Goal: Task Accomplishment & Management: Use online tool/utility

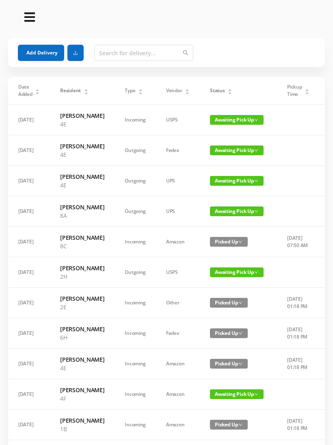
click at [228, 93] on icon "icon: caret-down" at bounding box center [229, 93] width 3 height 2
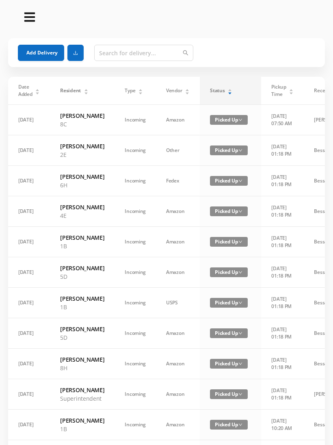
click at [232, 90] on div "Status" at bounding box center [221, 90] width 22 height 7
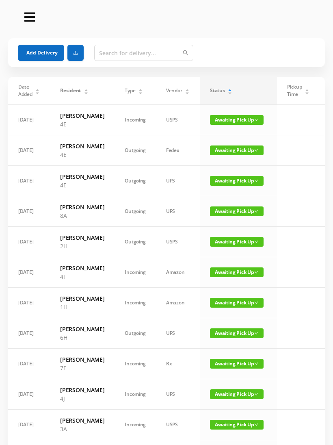
click at [139, 91] on icon "icon: caret-down" at bounding box center [141, 93] width 4 height 4
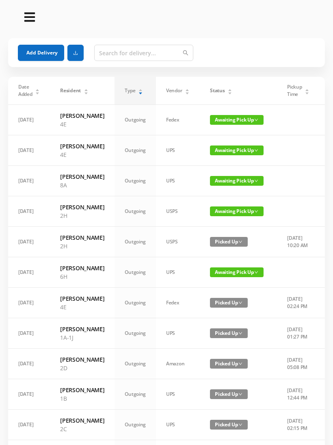
click at [231, 155] on span "Awaiting Pick Up" at bounding box center [237, 150] width 54 height 10
click at [226, 190] on link "Picked Up" at bounding box center [225, 191] width 53 height 13
click at [227, 186] on span "Awaiting Pick Up" at bounding box center [237, 181] width 54 height 10
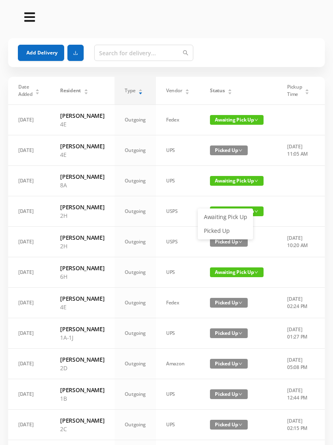
click at [224, 228] on link "Picked Up" at bounding box center [225, 230] width 53 height 13
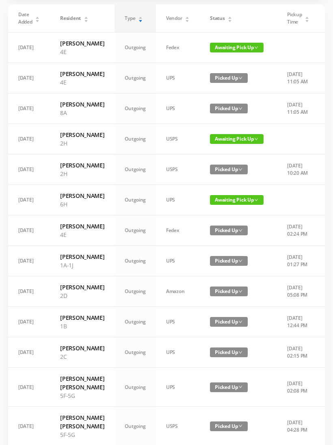
click at [231, 205] on span "Awaiting Pick Up" at bounding box center [237, 200] width 54 height 10
click at [223, 271] on link "Picked Up" at bounding box center [225, 275] width 53 height 13
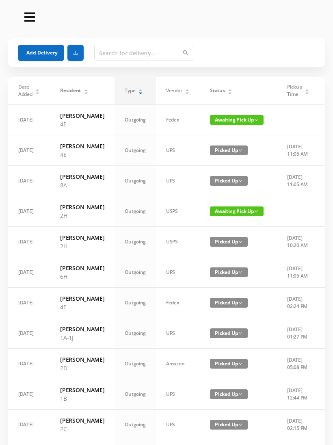
click at [223, 88] on div "Status" at bounding box center [221, 90] width 22 height 7
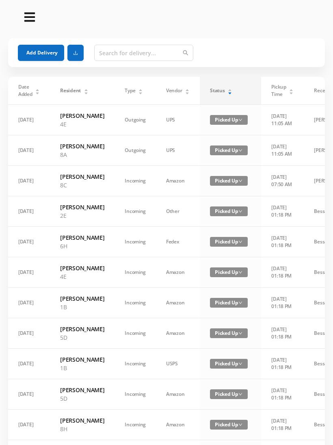
click at [232, 87] on div "Status" at bounding box center [221, 90] width 22 height 7
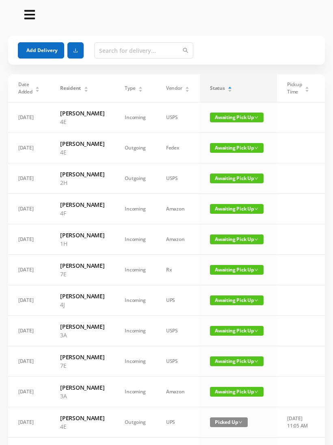
scroll to position [1, 0]
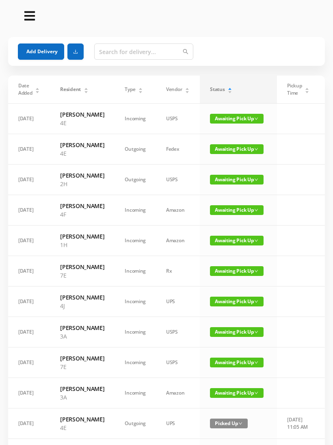
click at [132, 90] on div "Type" at bounding box center [134, 89] width 18 height 7
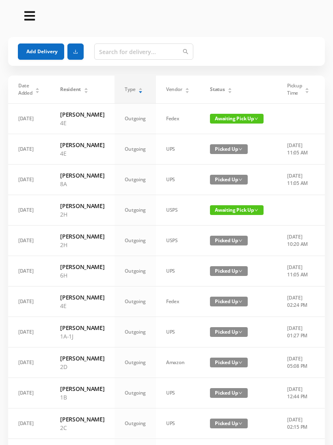
scroll to position [0, 0]
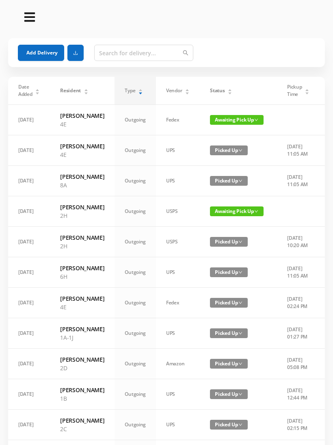
click at [50, 50] on button "Add Delivery" at bounding box center [41, 53] width 46 height 16
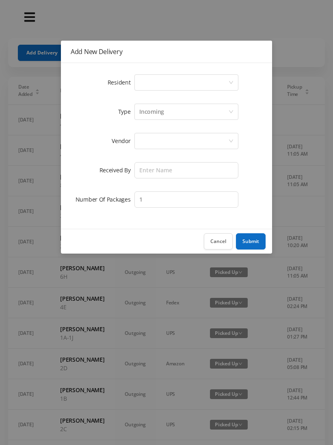
click at [233, 79] on div "Select a person" at bounding box center [186, 82] width 104 height 16
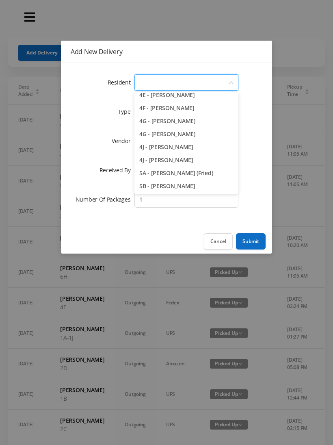
scroll to position [557, 0]
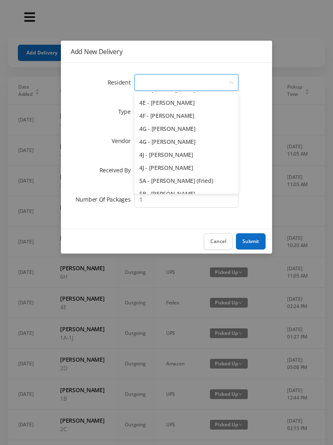
click at [185, 109] on li "4F - [PERSON_NAME]" at bounding box center [186, 115] width 104 height 13
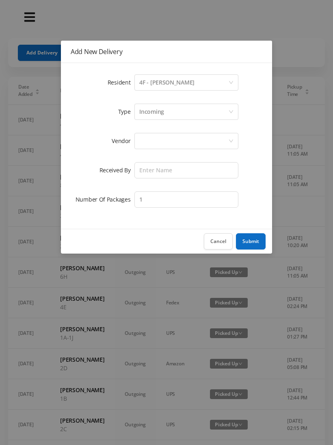
click at [184, 137] on div at bounding box center [183, 140] width 89 height 15
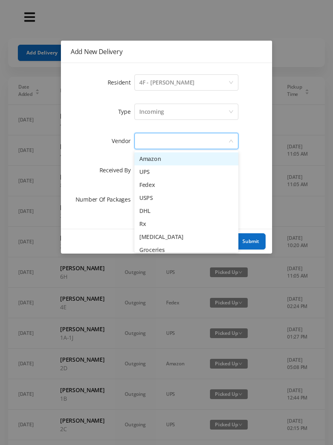
click at [148, 168] on li "UPS" at bounding box center [186, 171] width 104 height 13
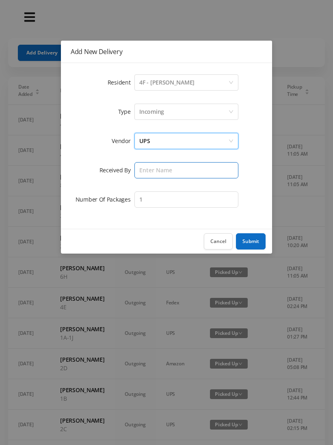
click at [182, 169] on input "text" at bounding box center [186, 170] width 104 height 16
type input "[PERSON_NAME]"
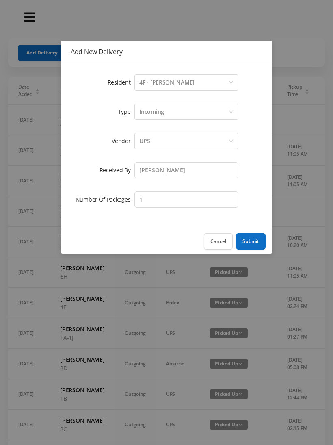
click at [250, 240] on button "Submit" at bounding box center [251, 241] width 30 height 16
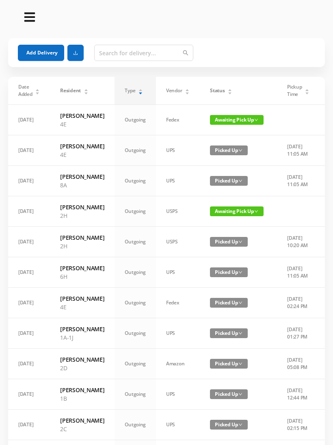
click at [223, 91] on div "Status" at bounding box center [221, 90] width 22 height 7
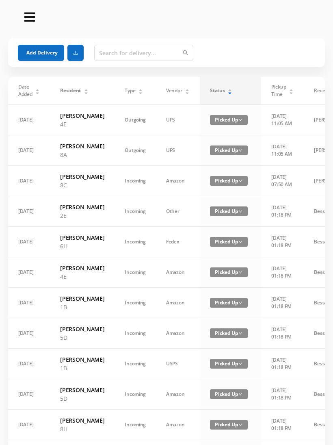
click at [232, 87] on div "Status" at bounding box center [221, 90] width 22 height 7
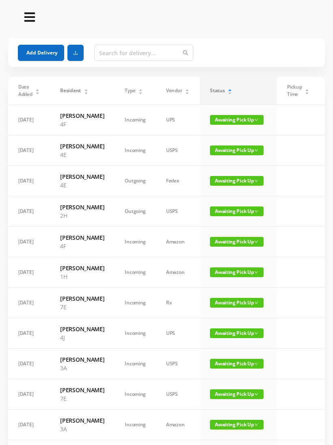
click at [132, 94] on div "Type" at bounding box center [134, 90] width 18 height 7
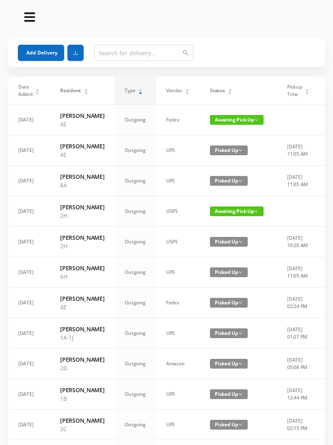
click at [234, 216] on span "Awaiting Pick Up" at bounding box center [237, 211] width 54 height 10
click at [225, 270] on link "Picked Up" at bounding box center [225, 269] width 53 height 13
click at [224, 91] on div "Status" at bounding box center [221, 90] width 22 height 7
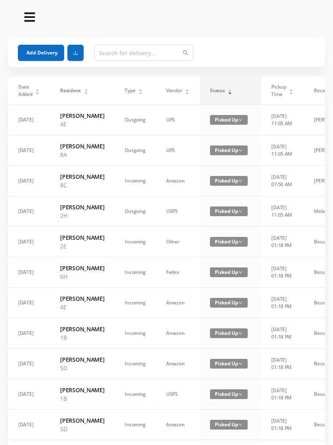
click at [232, 89] on div "Status" at bounding box center [221, 90] width 22 height 7
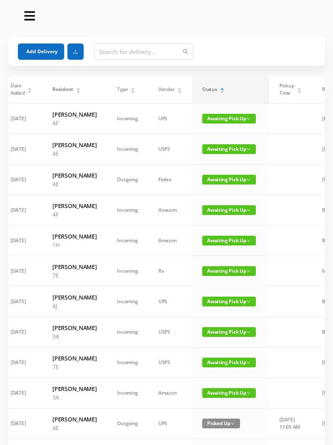
scroll to position [0, 0]
